Goal: Information Seeking & Learning: Learn about a topic

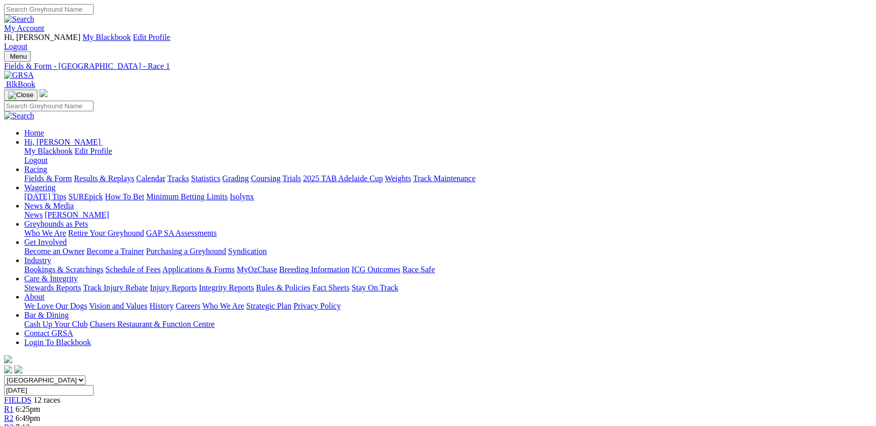
click at [221, 174] on link "Statistics" at bounding box center [205, 178] width 29 height 9
click at [43, 402] on link "Track" at bounding box center [33, 406] width 19 height 9
select select "sale"
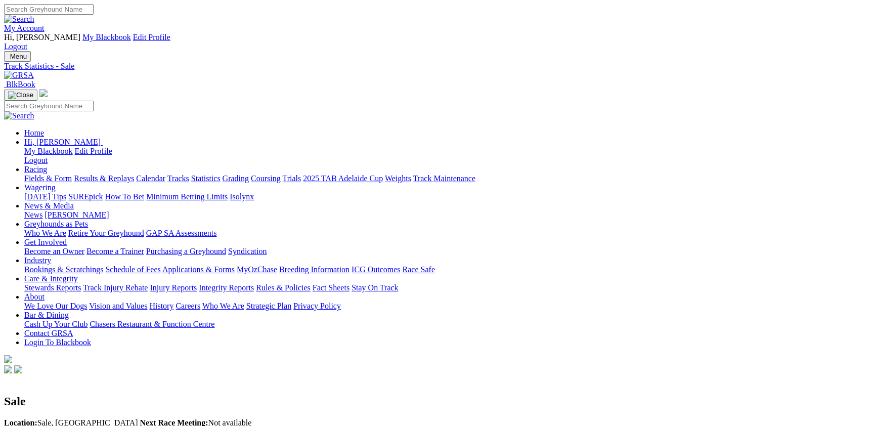
click at [221, 174] on link "Statistics" at bounding box center [205, 178] width 29 height 9
click at [43, 402] on link "Track" at bounding box center [33, 406] width 19 height 9
select select "angle-park"
click at [221, 174] on link "Statistics" at bounding box center [205, 178] width 29 height 9
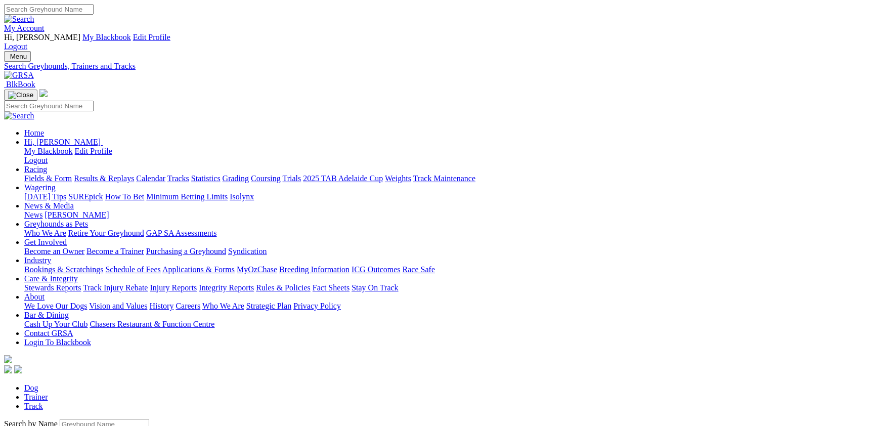
click at [43, 402] on link "Track" at bounding box center [33, 406] width 19 height 9
select select "launceston"
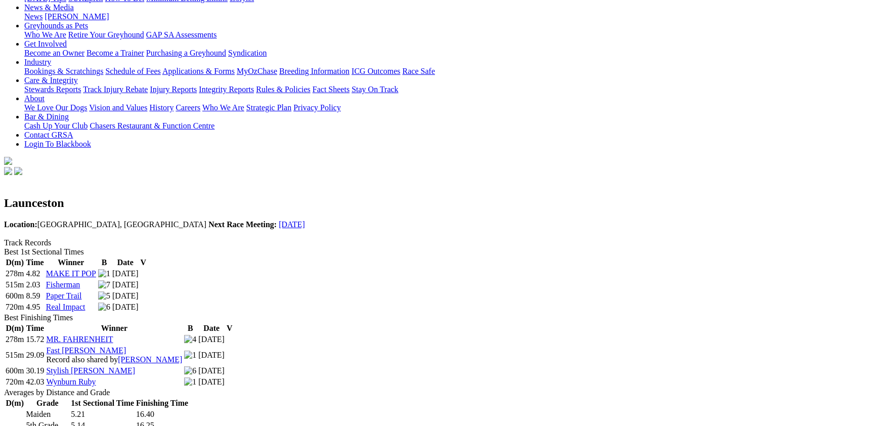
scroll to position [55, 0]
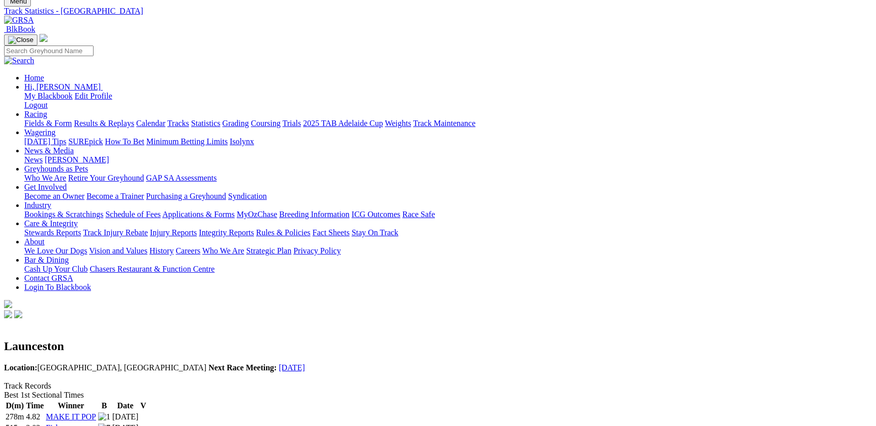
click at [221, 119] on link "Statistics" at bounding box center [205, 123] width 29 height 9
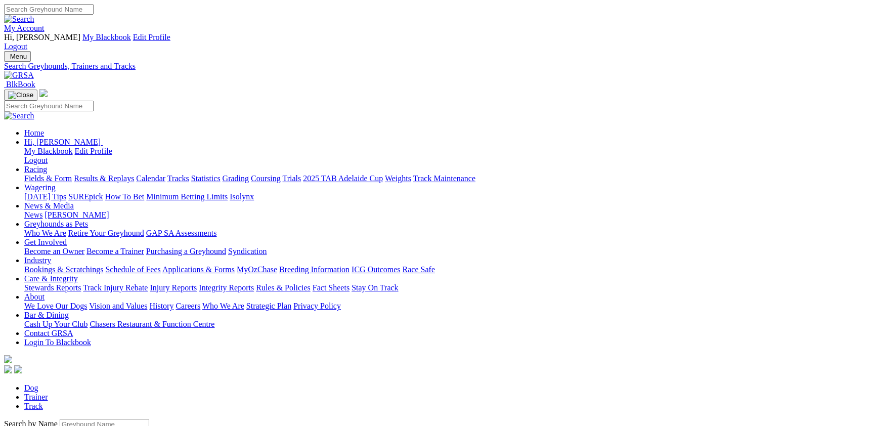
click at [43, 402] on link "Track" at bounding box center [33, 406] width 19 height 9
select select "mandurah"
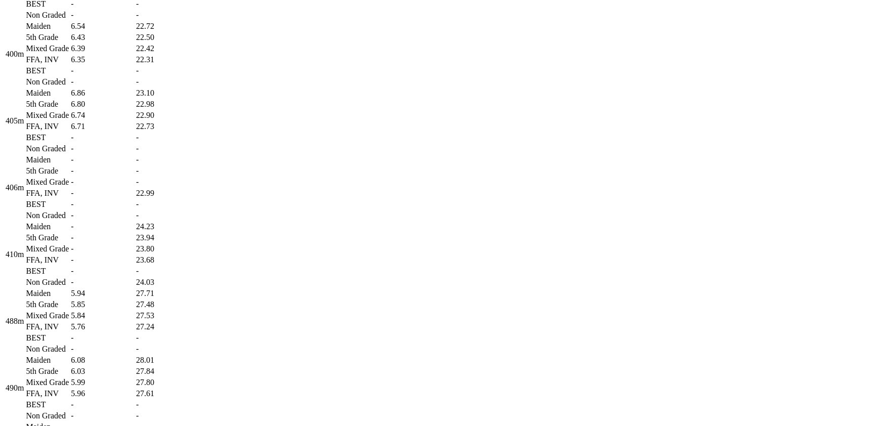
scroll to position [938, 0]
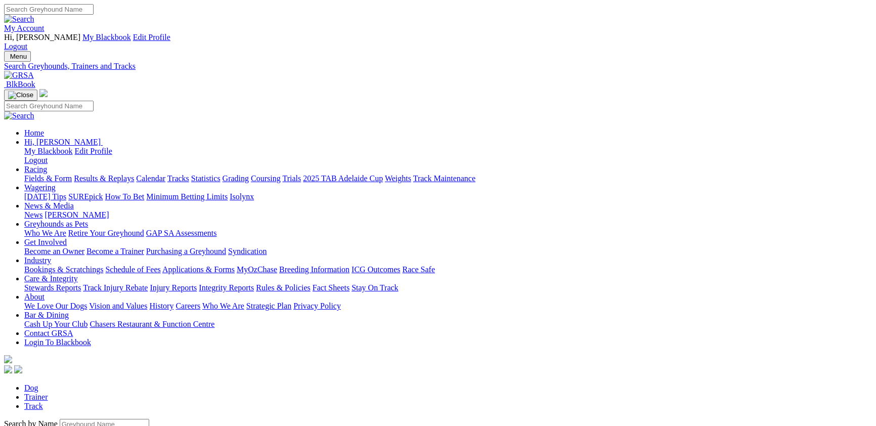
select select "ladbrokes-q1-lakeside"
select select "taree"
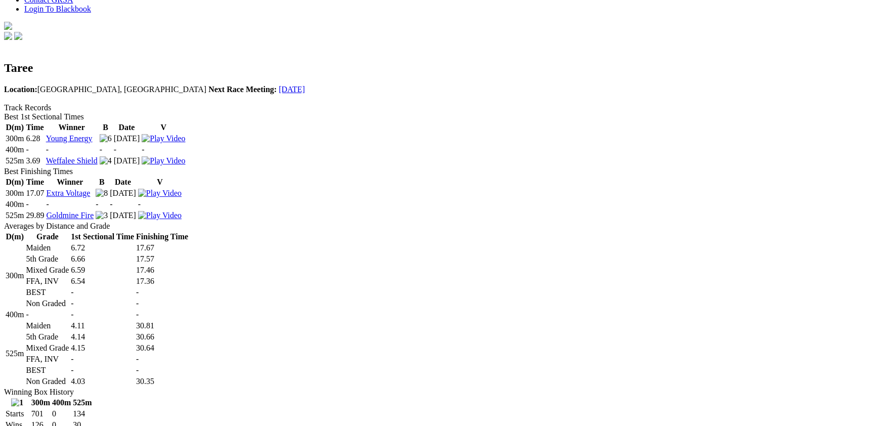
scroll to position [331, 0]
